Goal: Task Accomplishment & Management: Use online tool/utility

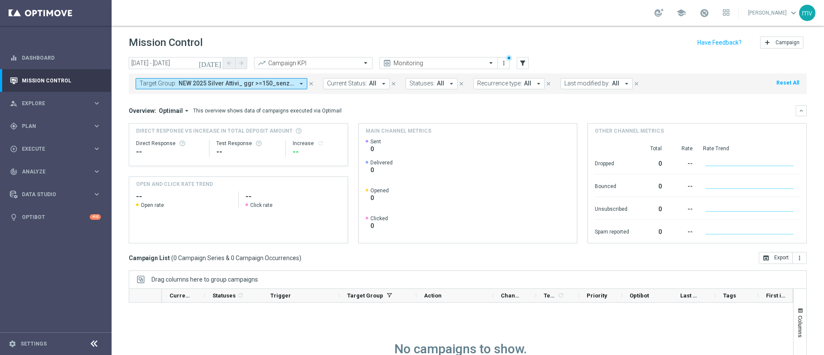
click at [311, 82] on icon "close" at bounding box center [311, 84] width 6 height 6
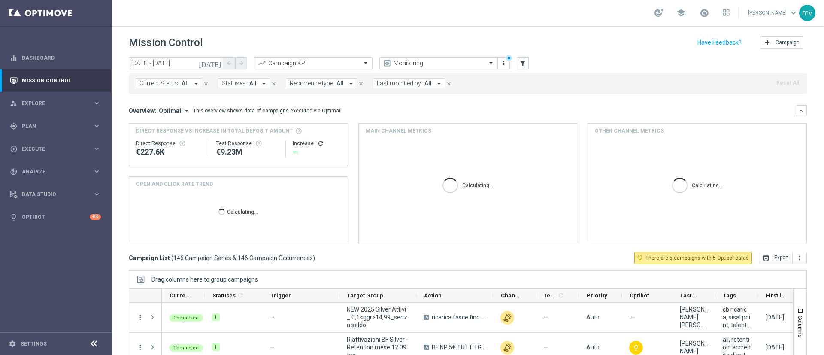
click at [425, 81] on span "All" at bounding box center [428, 83] width 7 height 7
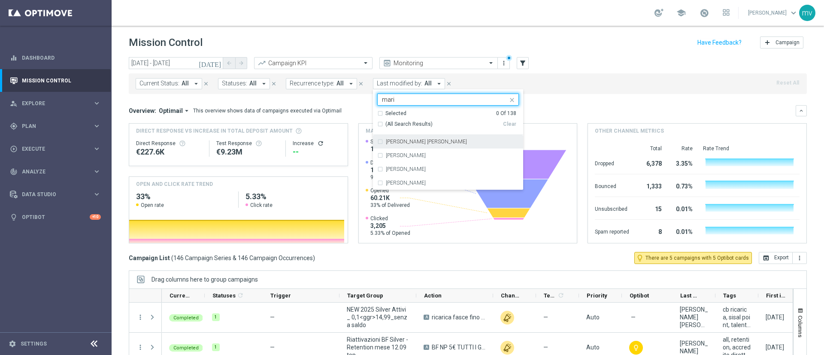
click at [378, 143] on div "[PERSON_NAME] [PERSON_NAME]" at bounding box center [448, 142] width 142 height 14
type input "mari"
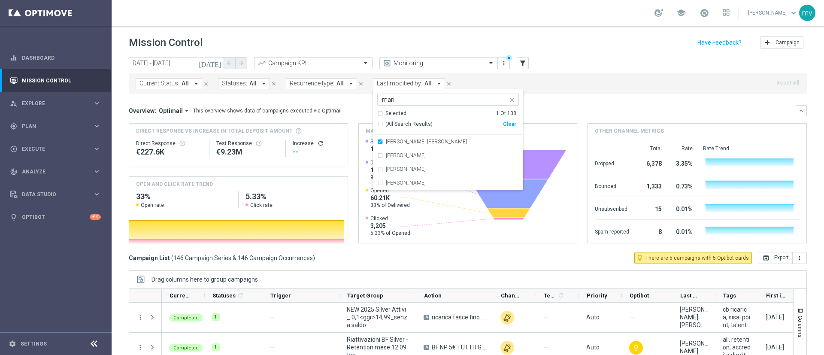
click at [566, 103] on mini-dashboard "Overview: Optimail arrow_drop_down This overview shows data of campaigns execut…" at bounding box center [468, 173] width 678 height 158
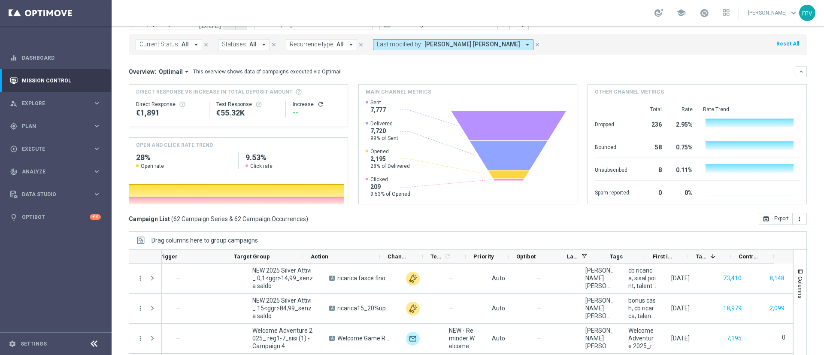
scroll to position [74, 0]
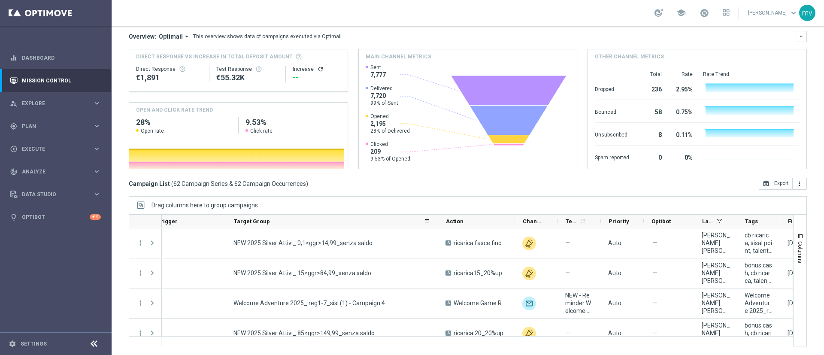
drag, startPoint x: 302, startPoint y: 220, endPoint x: 437, endPoint y: 227, distance: 135.4
click at [437, 227] on div at bounding box center [438, 221] width 3 height 13
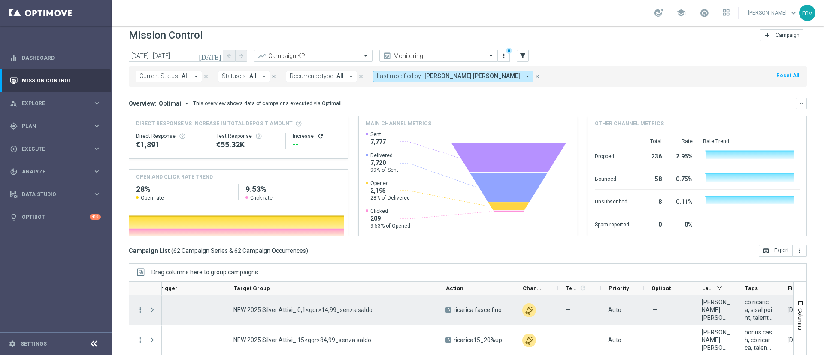
scroll to position [0, 0]
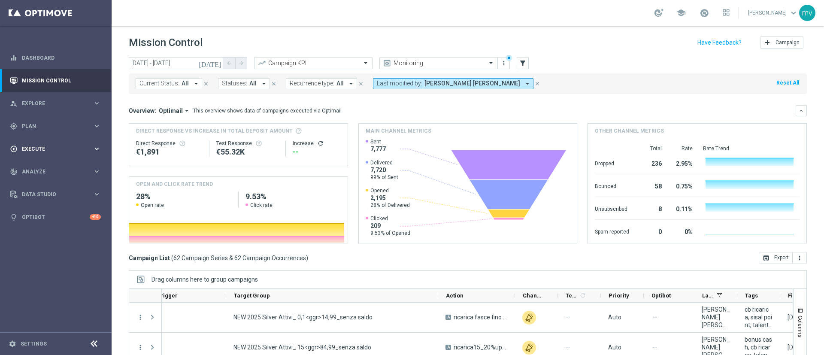
click at [39, 142] on div "play_circle_outline Execute keyboard_arrow_right" at bounding box center [55, 148] width 111 height 23
click at [39, 121] on div "gps_fixed Plan keyboard_arrow_right" at bounding box center [55, 126] width 111 height 23
click at [32, 182] on link "Streams" at bounding box center [55, 182] width 67 height 7
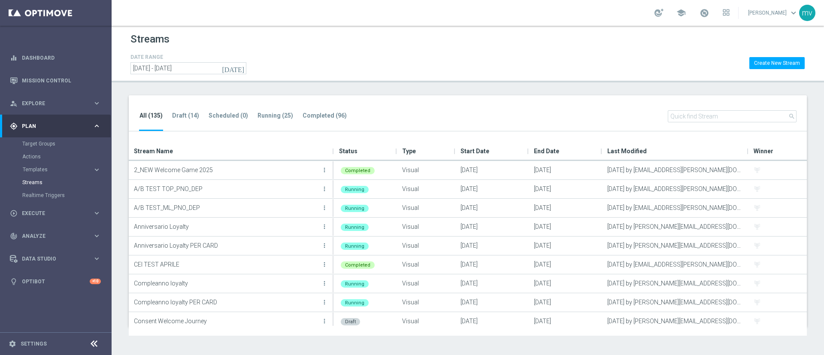
click at [240, 67] on icon "[DATE]" at bounding box center [233, 68] width 23 height 8
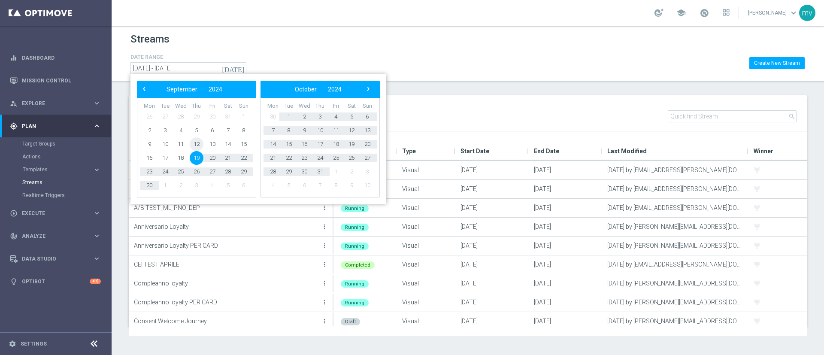
click at [200, 143] on span "12" at bounding box center [197, 144] width 14 height 14
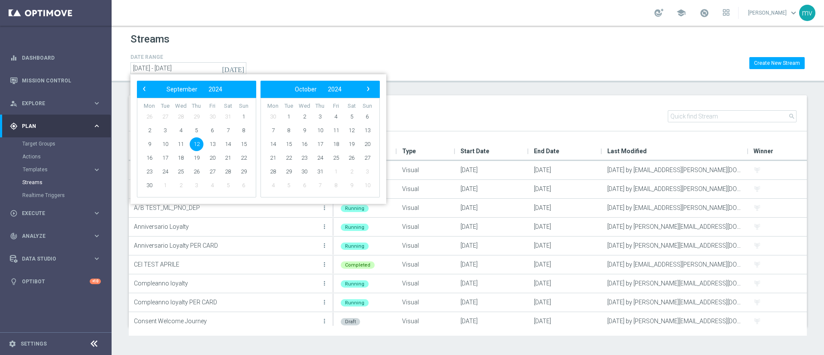
click at [200, 143] on span "12" at bounding box center [197, 144] width 14 height 14
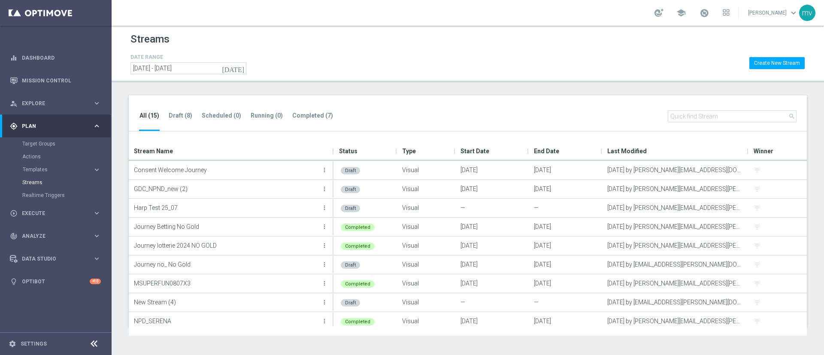
click at [240, 69] on icon "[DATE]" at bounding box center [233, 68] width 23 height 8
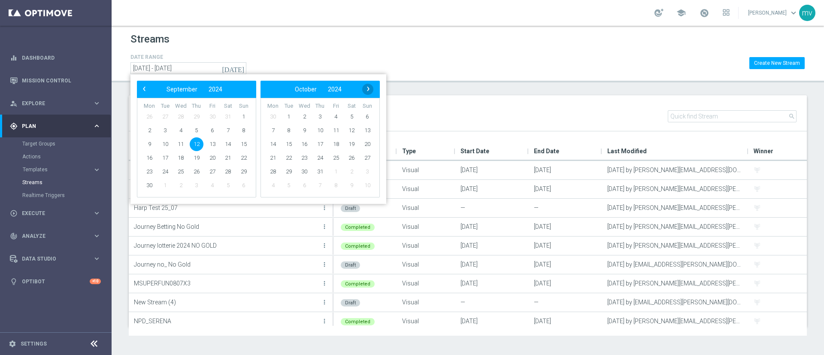
click at [368, 88] on span "›" at bounding box center [368, 88] width 11 height 11
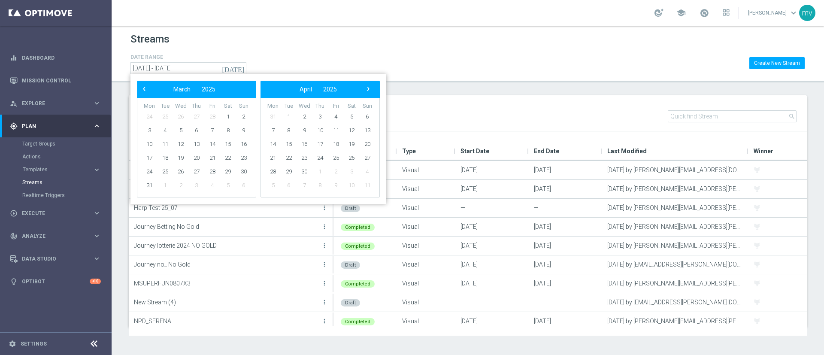
click at [368, 88] on span "›" at bounding box center [368, 88] width 11 height 11
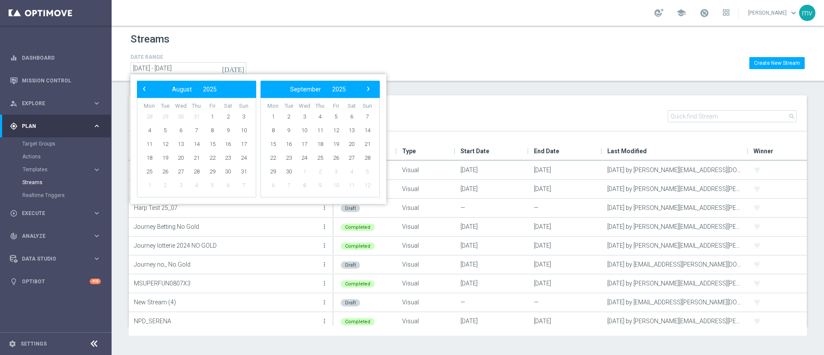
click at [368, 88] on span "›" at bounding box center [368, 88] width 11 height 11
click at [210, 128] on span "12" at bounding box center [213, 131] width 14 height 14
click at [214, 131] on span "12" at bounding box center [213, 131] width 14 height 14
type input "[DATE] - [DATE]"
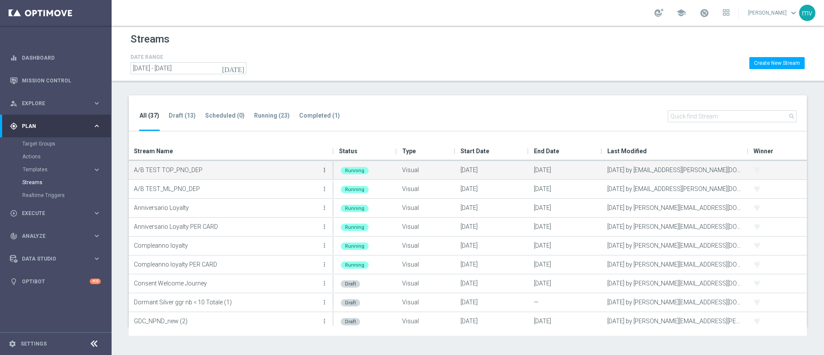
click at [324, 170] on icon "more_vert" at bounding box center [324, 170] width 7 height 7
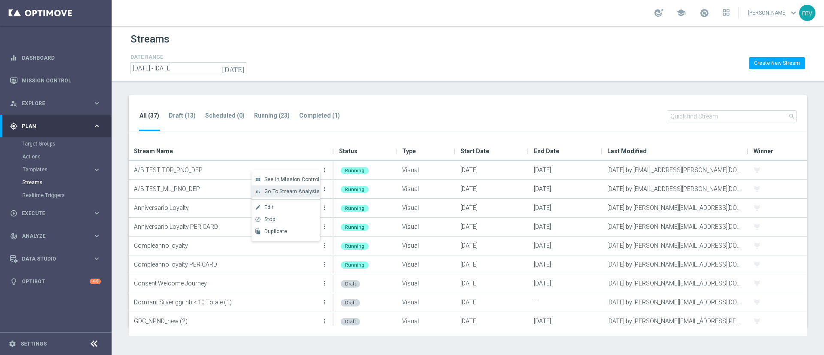
click at [295, 189] on span "Go To Stream Analysis" at bounding box center [292, 192] width 55 height 6
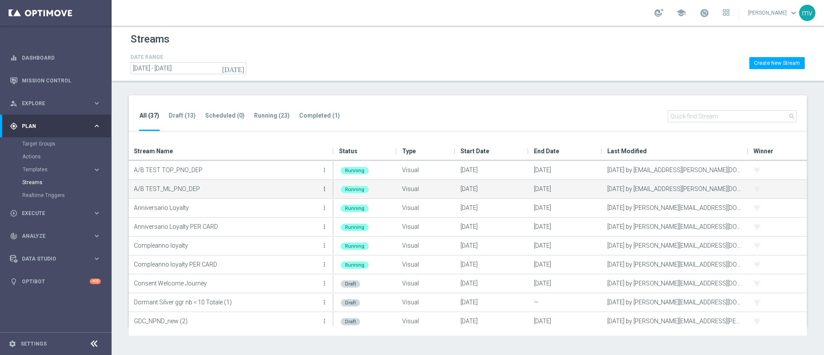
click at [325, 189] on icon "more_vert" at bounding box center [324, 188] width 7 height 7
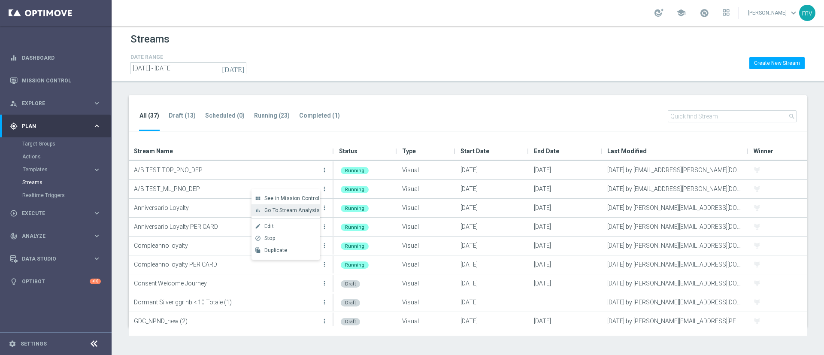
click at [293, 211] on span "Go To Stream Analysis" at bounding box center [292, 210] width 55 height 6
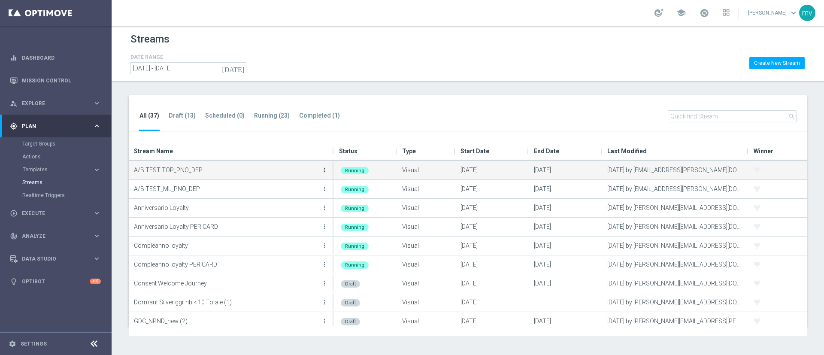
click at [327, 167] on icon "more_vert" at bounding box center [324, 170] width 7 height 7
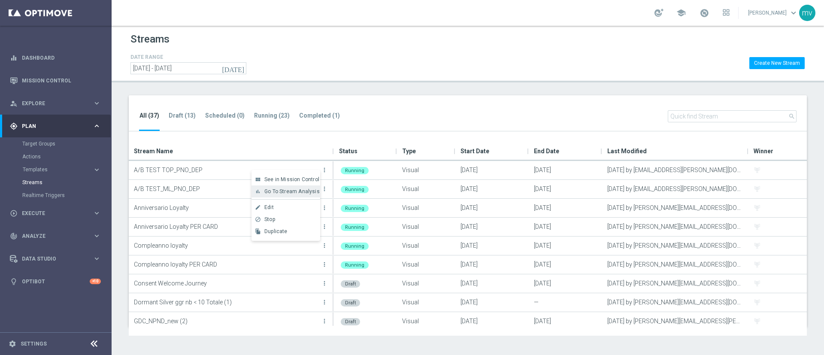
click at [308, 189] on span "Go To Stream Analysis" at bounding box center [292, 192] width 55 height 6
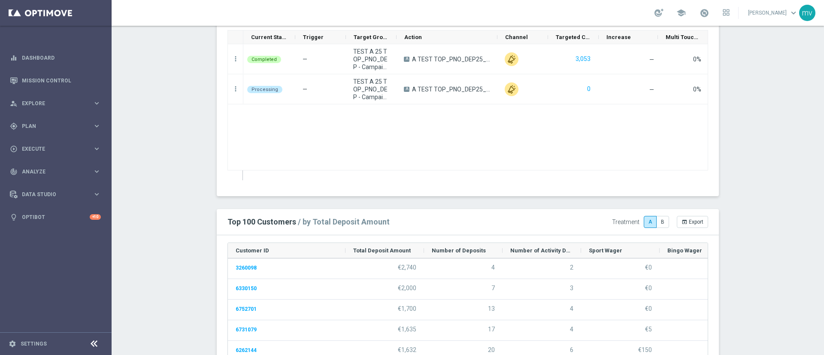
scroll to position [1031, 0]
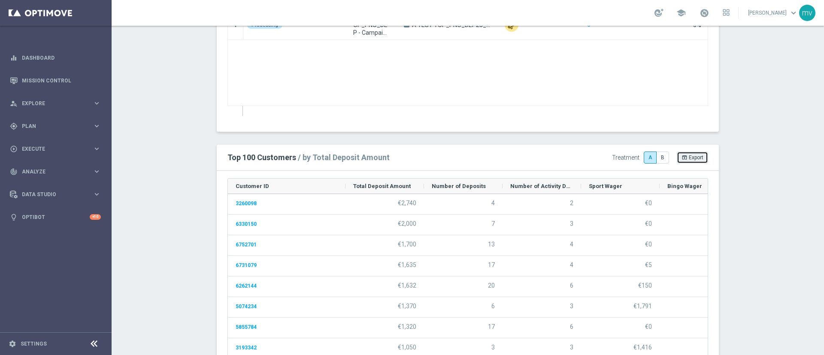
click at [694, 160] on span "Export" at bounding box center [696, 158] width 15 height 6
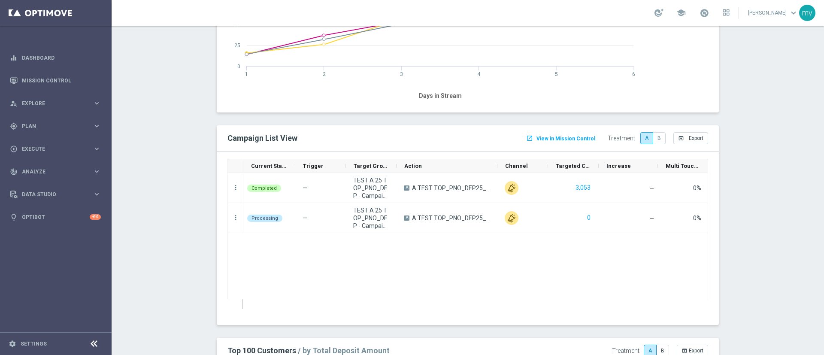
scroll to position [966, 0]
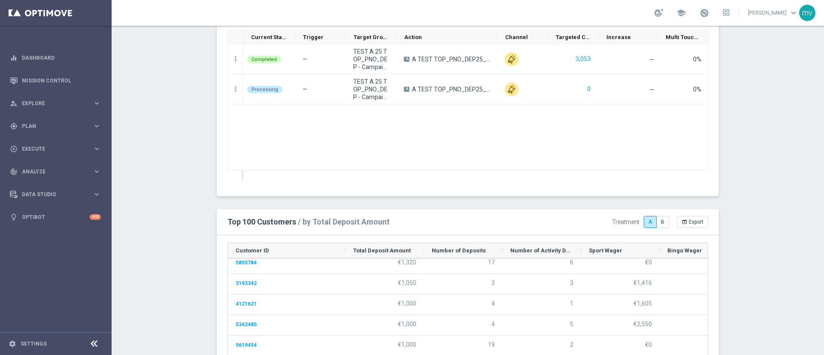
click at [380, 35] on span "Target Group" at bounding box center [371, 37] width 35 height 6
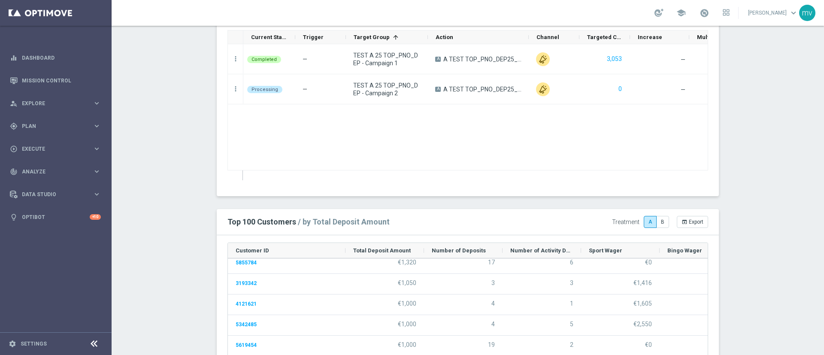
drag, startPoint x: 390, startPoint y: 39, endPoint x: 422, endPoint y: 40, distance: 31.4
click at [426, 40] on div at bounding box center [427, 36] width 3 height 13
drag, startPoint x: 522, startPoint y: 37, endPoint x: 579, endPoint y: 42, distance: 57.3
click at [579, 42] on div "Current Status Trigger Target Group Action" at bounding box center [491, 37] width 497 height 14
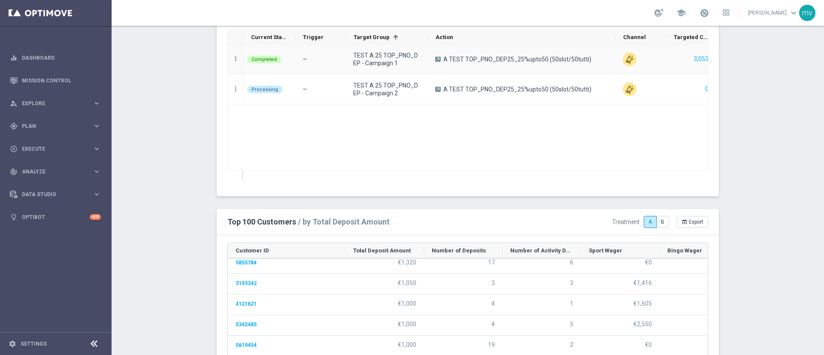
drag, startPoint x: 524, startPoint y: 38, endPoint x: 611, endPoint y: 44, distance: 86.9
click at [611, 44] on div "Current Status Trigger Target Group" at bounding box center [468, 105] width 481 height 150
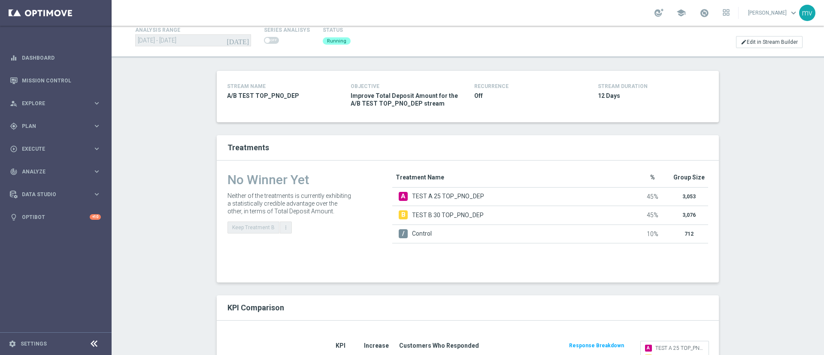
scroll to position [64, 0]
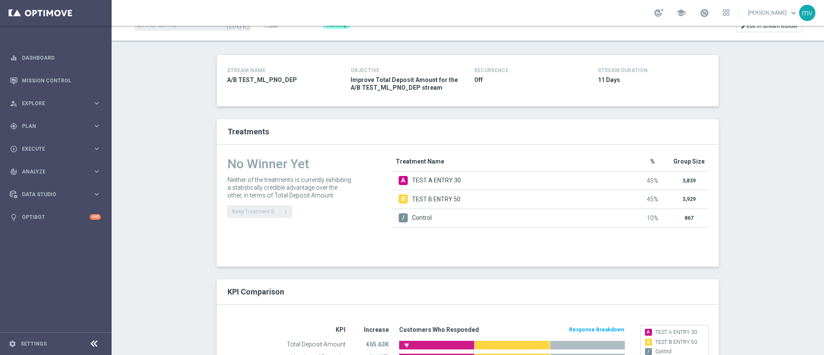
scroll to position [193, 0]
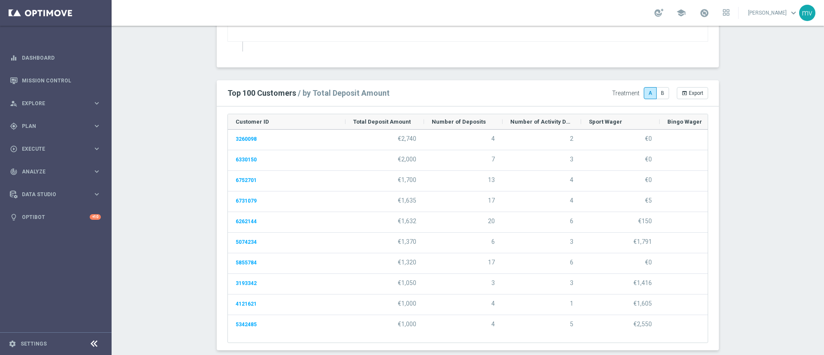
scroll to position [322, 0]
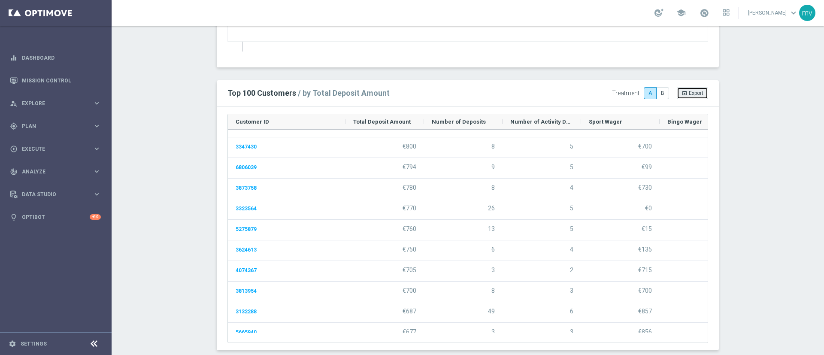
click at [695, 92] on span "Export" at bounding box center [696, 93] width 15 height 6
